Goal: Task Accomplishment & Management: Manage account settings

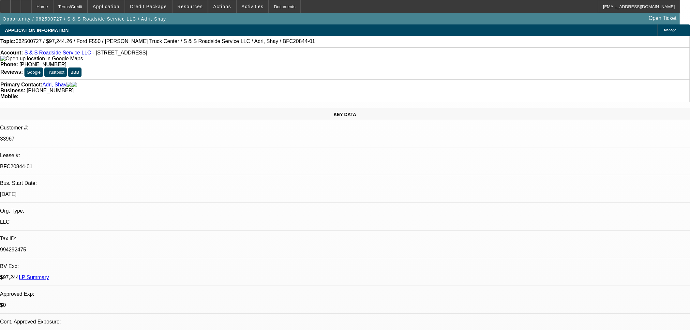
select select "0"
select select "2"
select select "0"
select select "6"
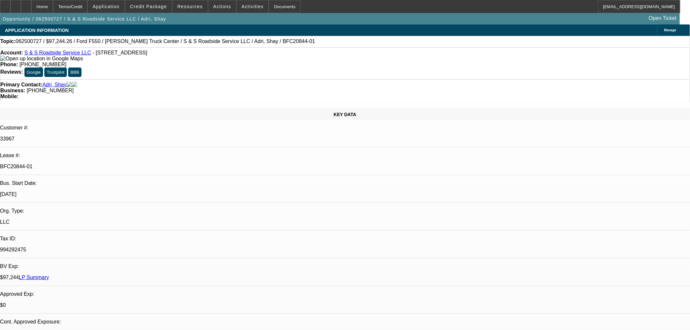
select select "0"
select select "2"
select select "0"
select select "6"
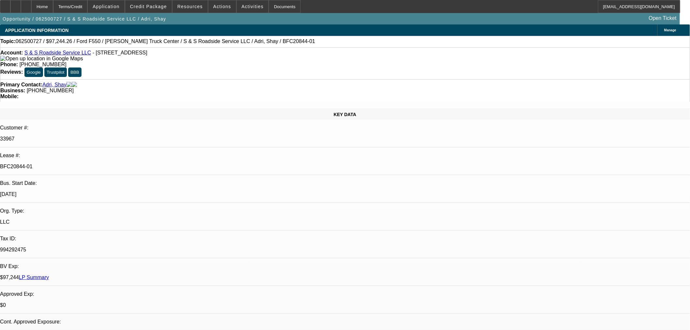
select select "0"
select select "2"
select select "0"
select select "6"
select select "0"
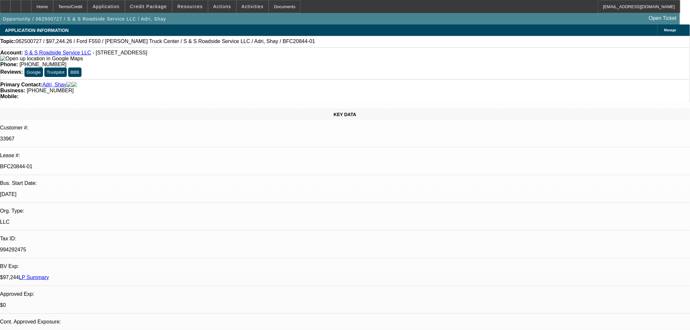
select select "2"
select select "0"
select select "6"
click at [78, 53] on link "S & S Roadside Service LLC" at bounding box center [57, 53] width 67 height 6
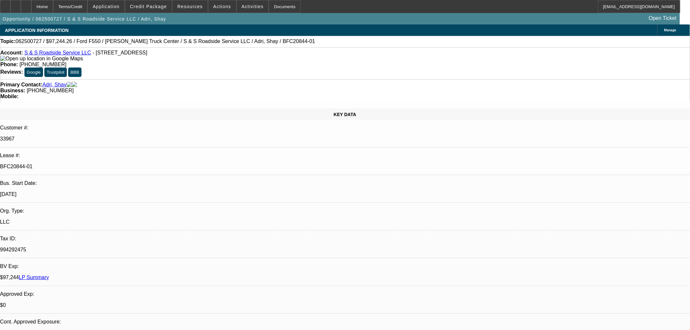
click at [58, 55] on link "S & S Roadside Service LLC" at bounding box center [57, 53] width 67 height 6
